Goal: Task Accomplishment & Management: Manage account settings

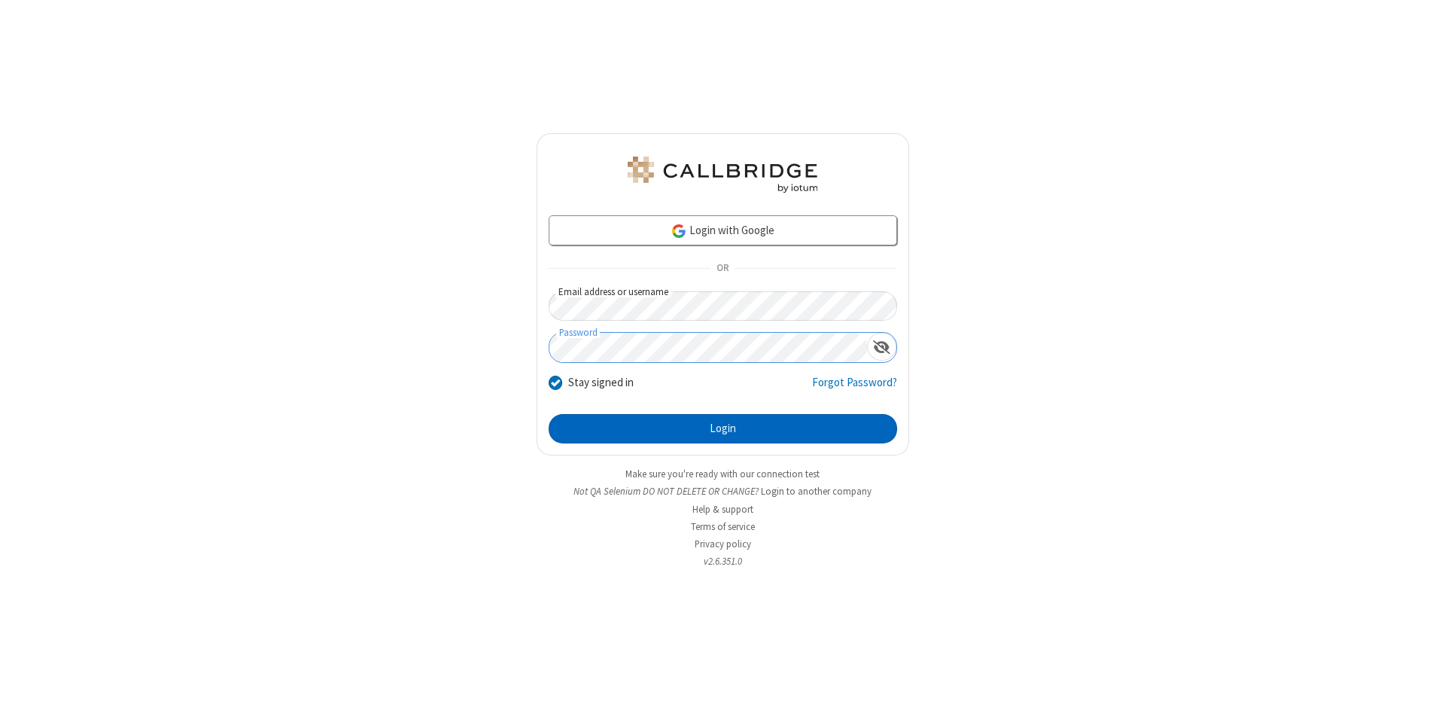
click at [723, 429] on button "Login" at bounding box center [723, 429] width 348 height 30
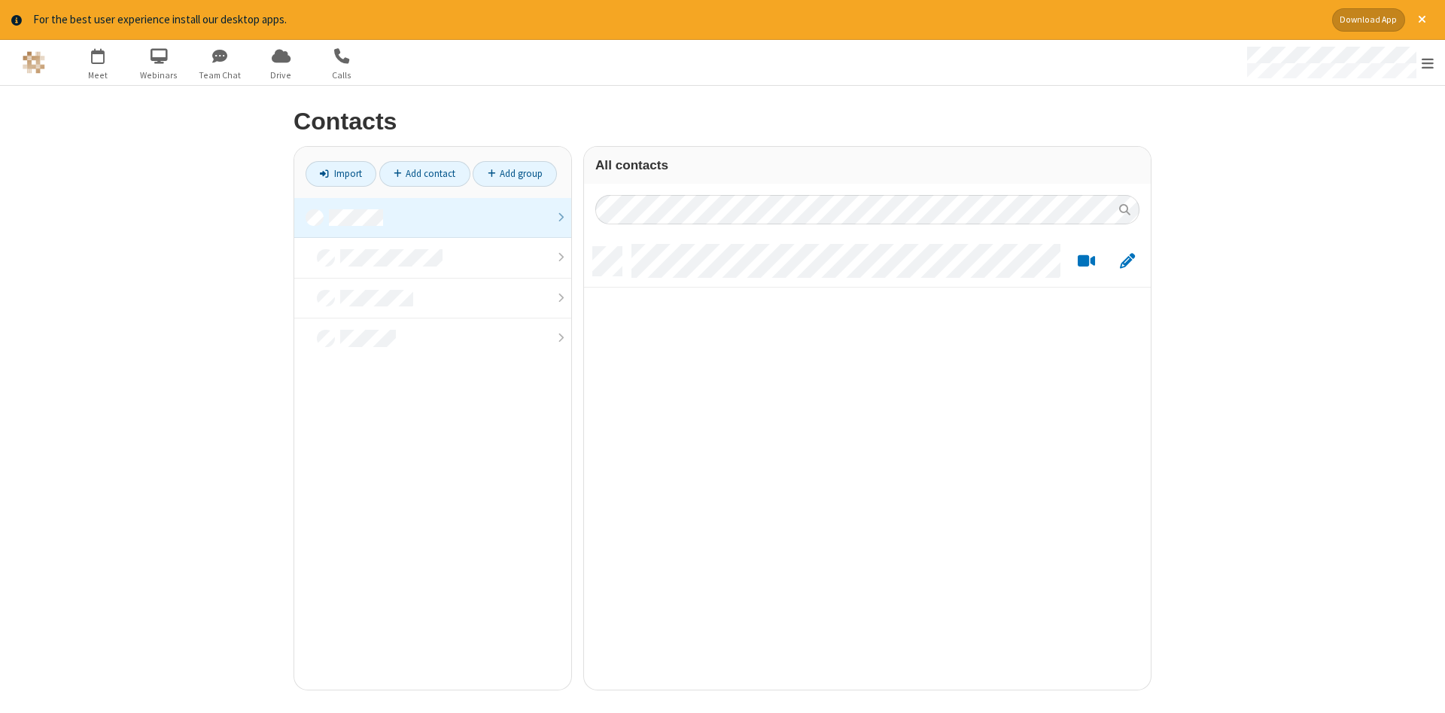
click at [433, 218] on link at bounding box center [432, 218] width 277 height 41
click at [424, 173] on link "Add contact" at bounding box center [424, 174] width 91 height 26
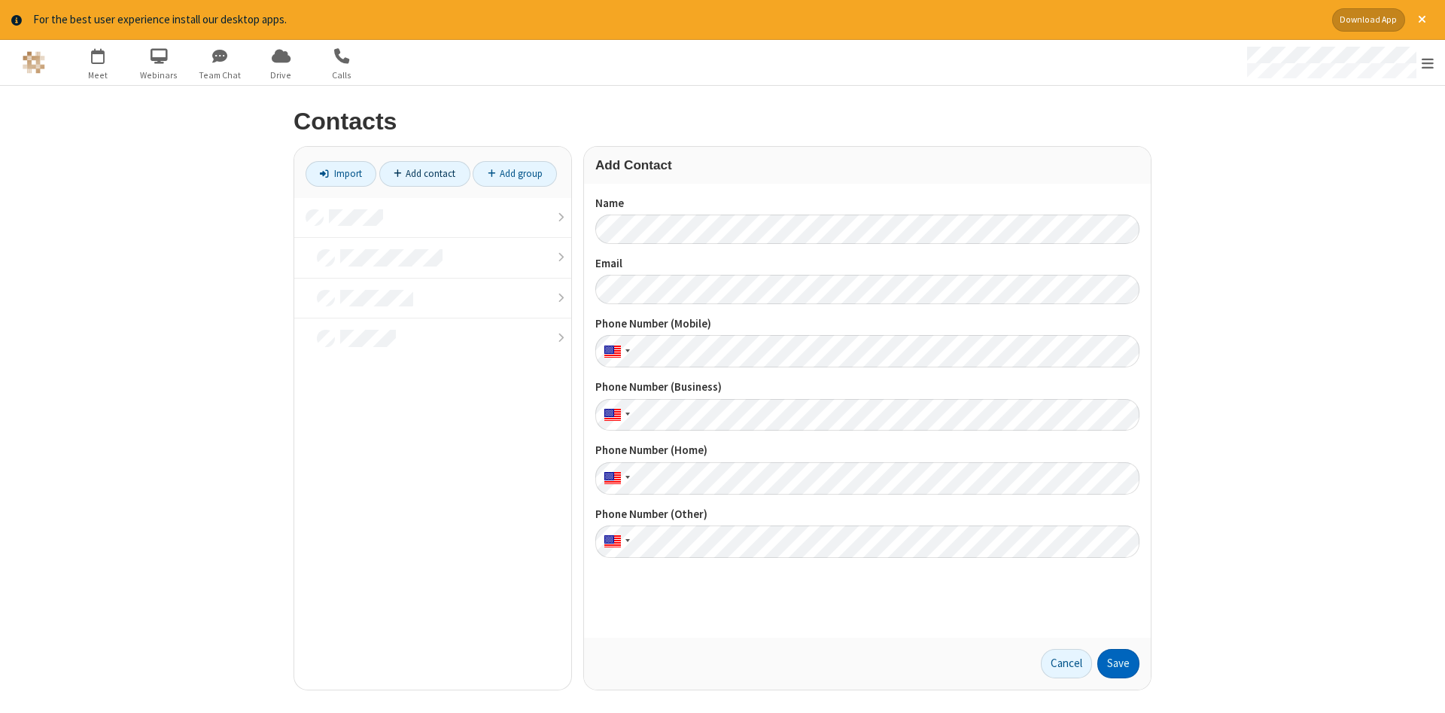
click at [1118, 663] on button "Save" at bounding box center [1118, 664] width 42 height 30
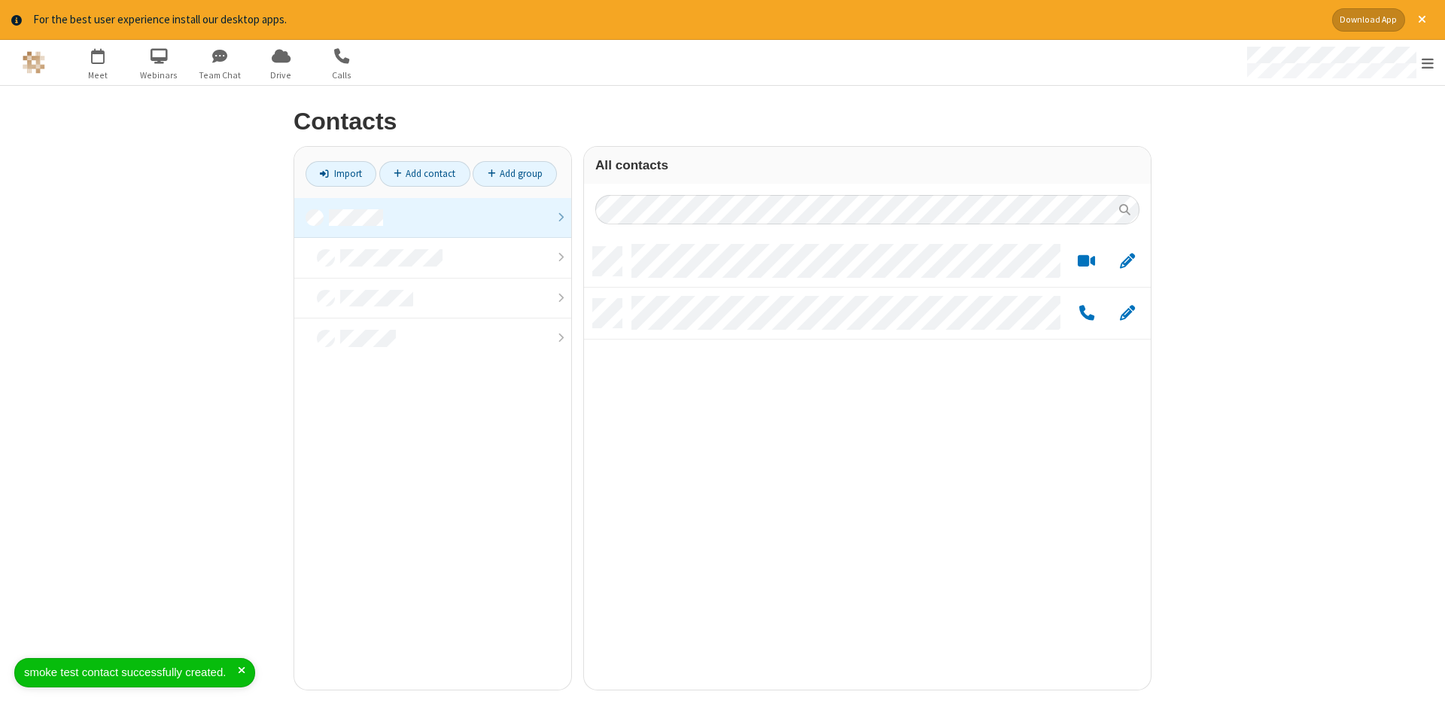
scroll to position [454, 567]
